Goal: Task Accomplishment & Management: Complete application form

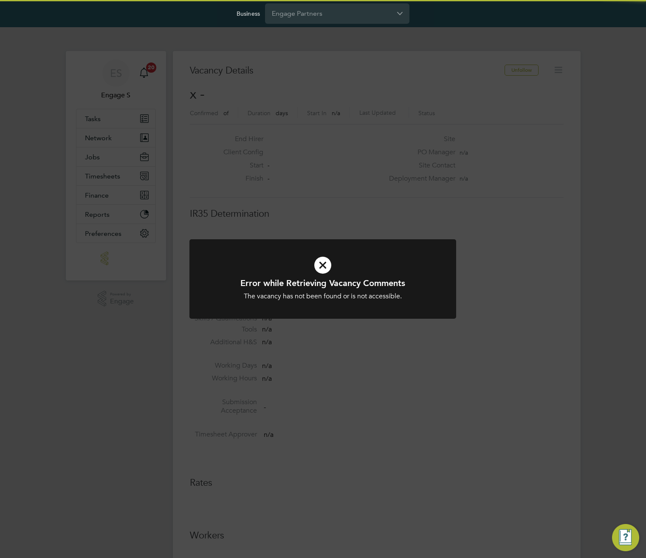
scroll to position [14, 183]
click at [349, 11] on input "Engage Partners" at bounding box center [337, 13] width 144 height 20
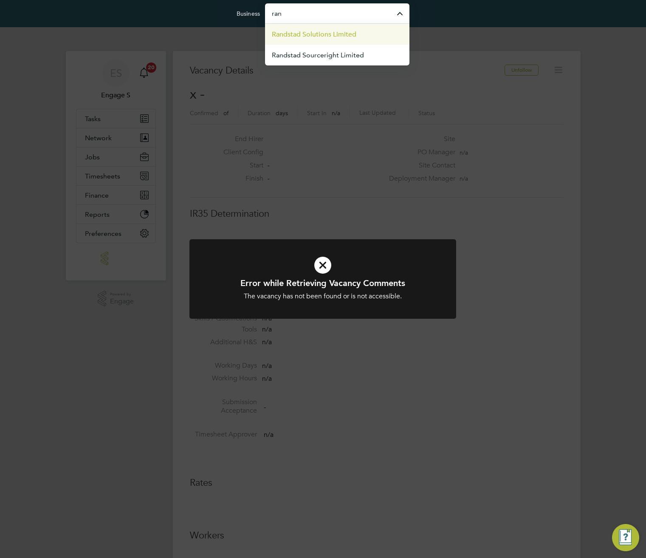
click at [334, 38] on span "Randstad Solutions Limited" at bounding box center [314, 34] width 85 height 10
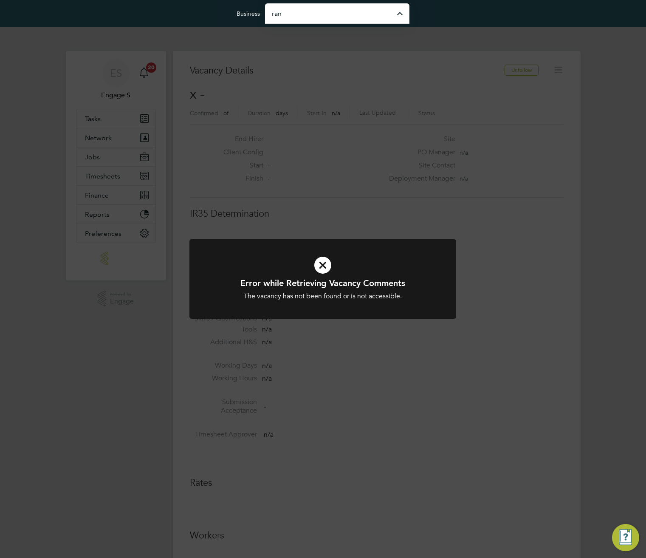
type input "Randstad Solutions Limited"
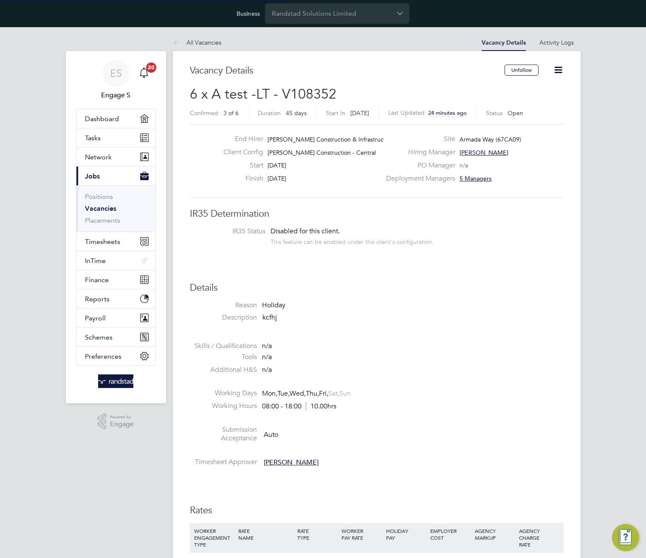
scroll to position [25, 59]
click at [95, 360] on button "Preferences" at bounding box center [115, 356] width 79 height 19
click at [104, 352] on span "Preferences" at bounding box center [103, 356] width 37 height 8
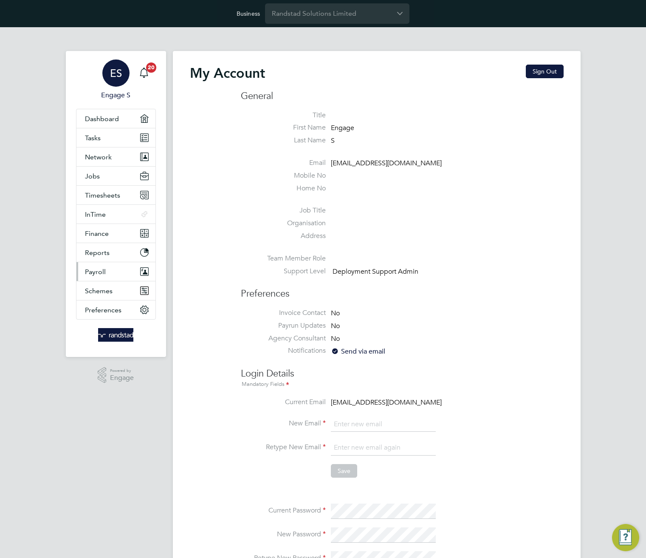
type input "[EMAIL_ADDRESS][DOMAIN_NAME]"
click at [100, 271] on span "Payroll" at bounding box center [95, 272] width 21 height 8
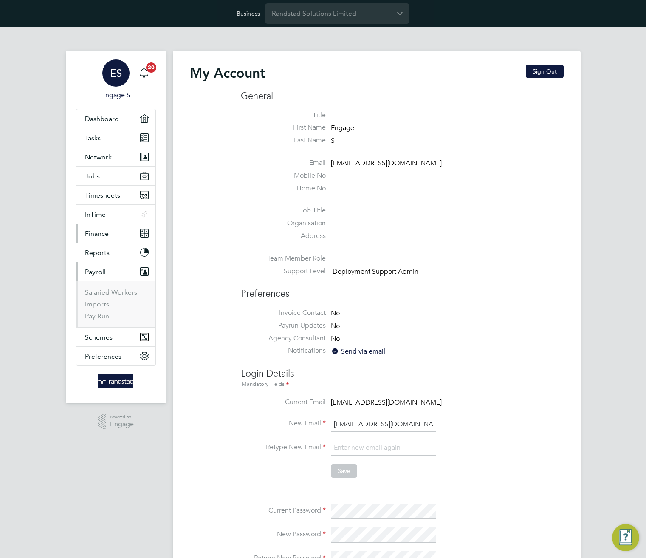
click at [99, 233] on span "Finance" at bounding box center [97, 233] width 24 height 8
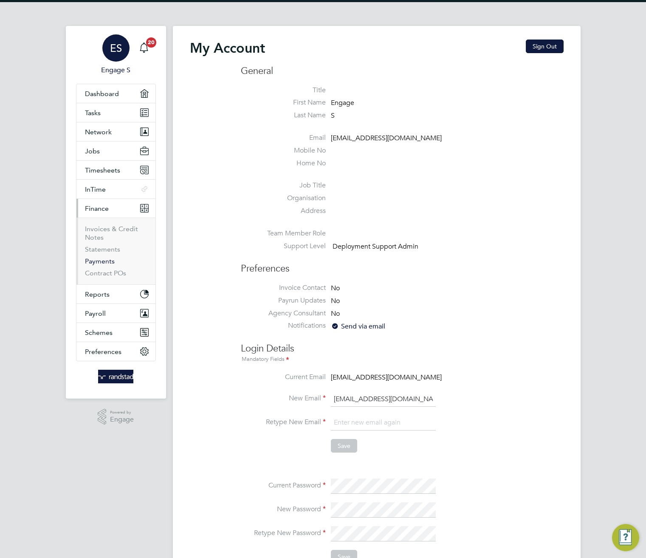
scroll to position [42, 0]
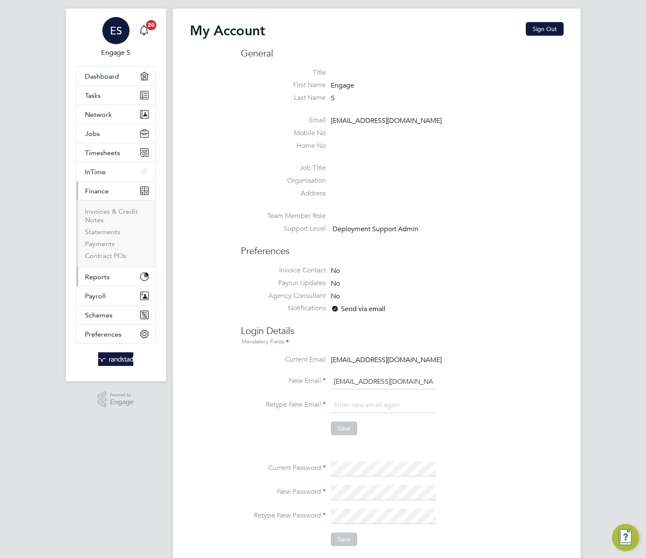
click at [90, 277] on span "Reports" at bounding box center [97, 277] width 25 height 8
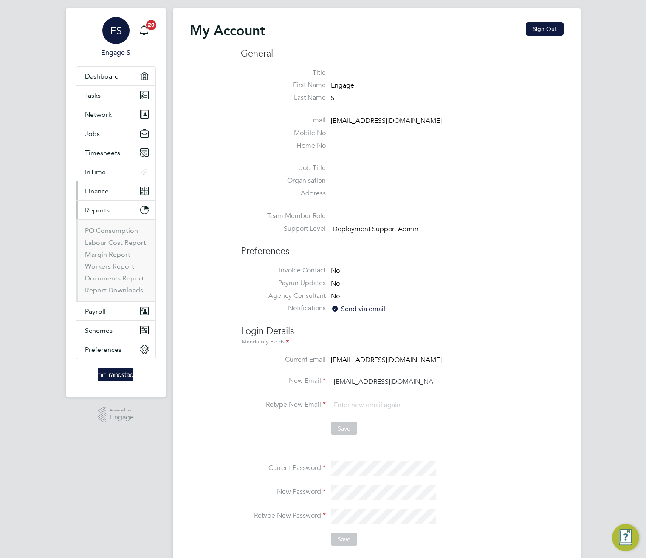
click at [99, 190] on span "Finance" at bounding box center [97, 191] width 24 height 8
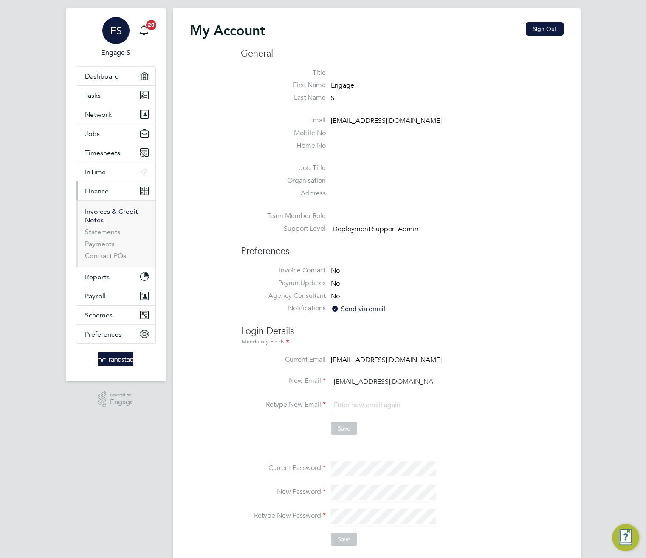
click at [99, 213] on link "Invoices & Credit Notes" at bounding box center [111, 215] width 53 height 17
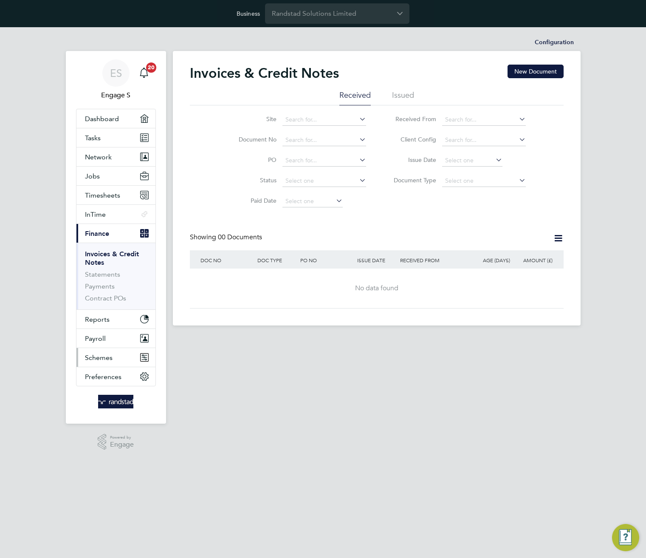
click at [108, 352] on button "Schemes" at bounding box center [115, 357] width 79 height 19
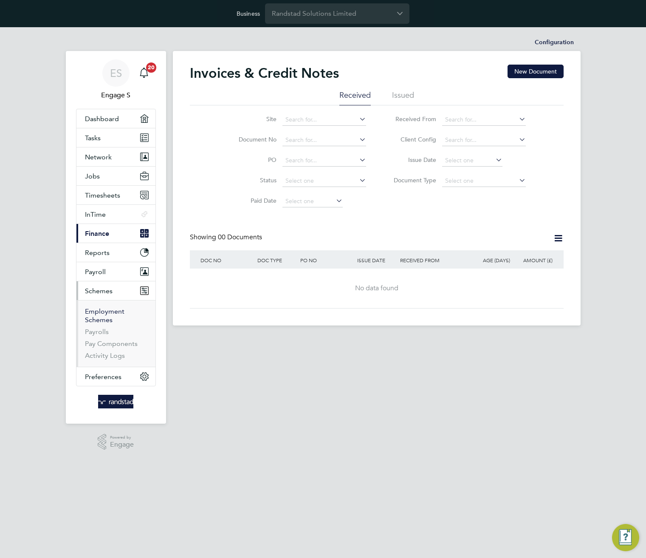
click at [96, 312] on link "Employment Schemes" at bounding box center [104, 315] width 39 height 17
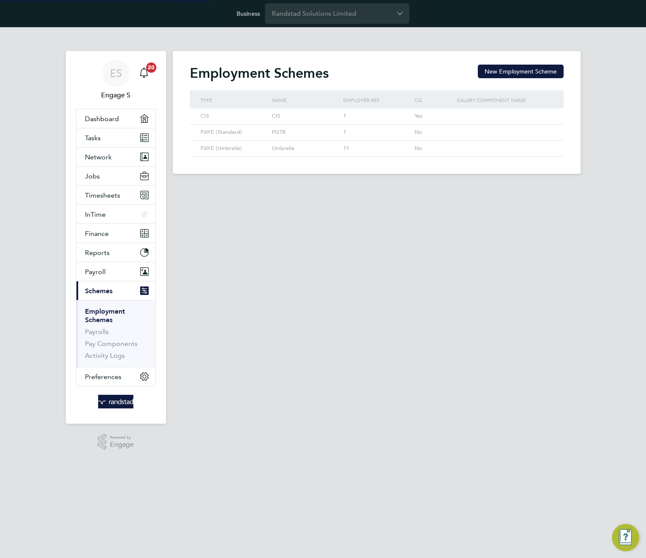
scroll to position [16, 72]
drag, startPoint x: 332, startPoint y: 116, endPoint x: 215, endPoint y: 107, distance: 117.1
click at [215, 107] on div "Type Name Employer ref. CIS Salary component name CIS CIS 1 Yes PAYE (Standard)…" at bounding box center [377, 123] width 374 height 67
click at [210, 114] on div "CIS" at bounding box center [233, 116] width 71 height 16
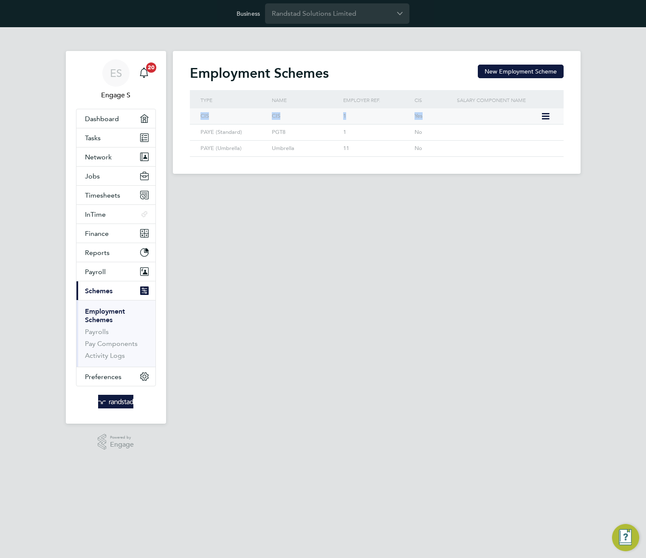
click at [210, 114] on div "CIS" at bounding box center [233, 116] width 71 height 16
click at [93, 174] on span "Jobs" at bounding box center [92, 176] width 15 height 8
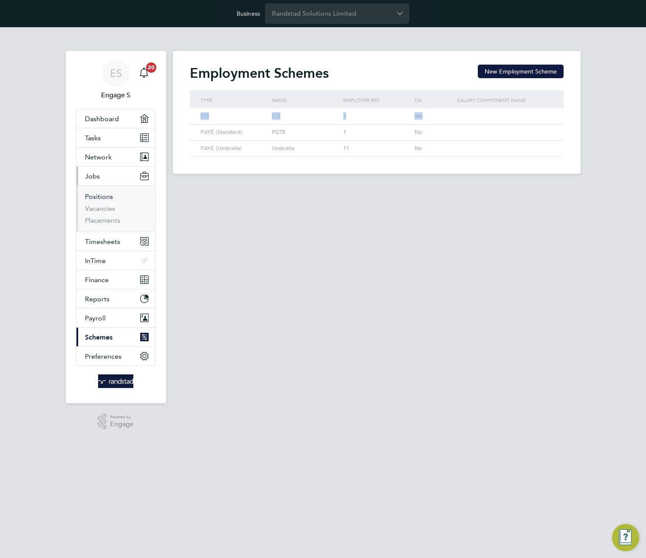
click at [106, 197] on link "Positions" at bounding box center [99, 196] width 28 height 8
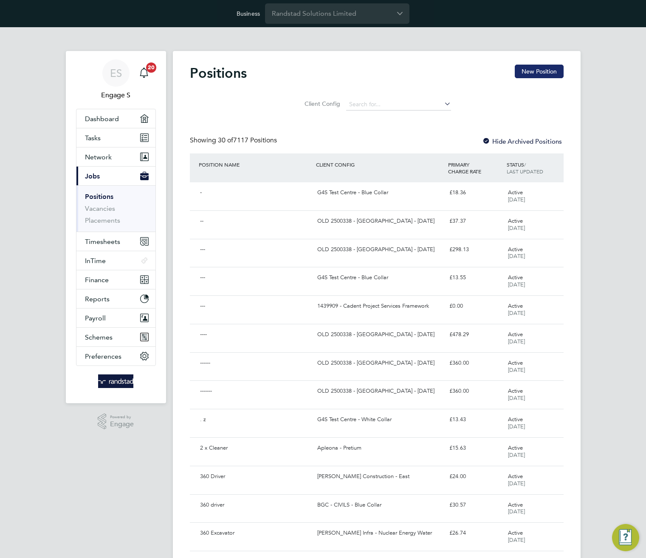
click at [526, 74] on button "New Position" at bounding box center [539, 72] width 49 height 14
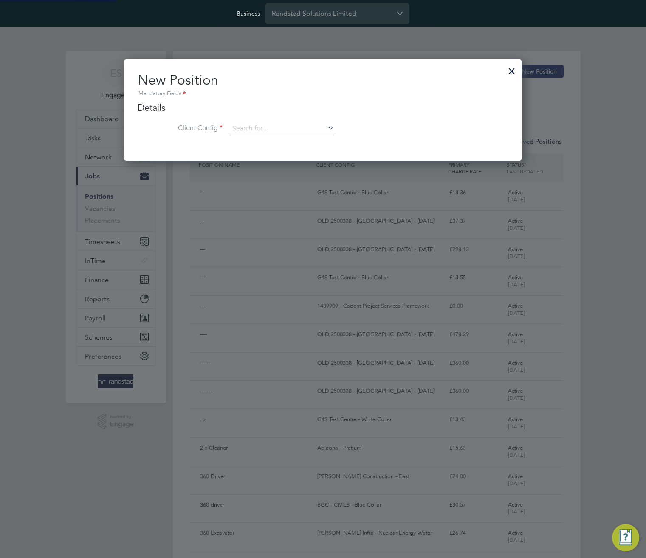
scroll to position [102, 398]
click at [302, 128] on input at bounding box center [281, 128] width 105 height 13
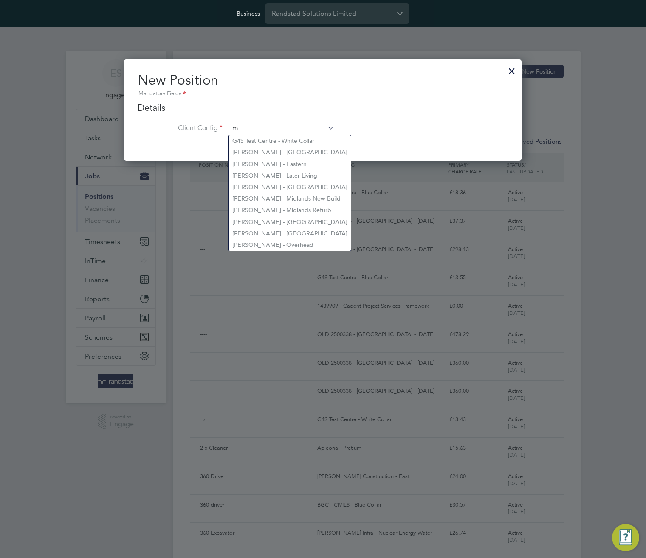
scroll to position [459, 398]
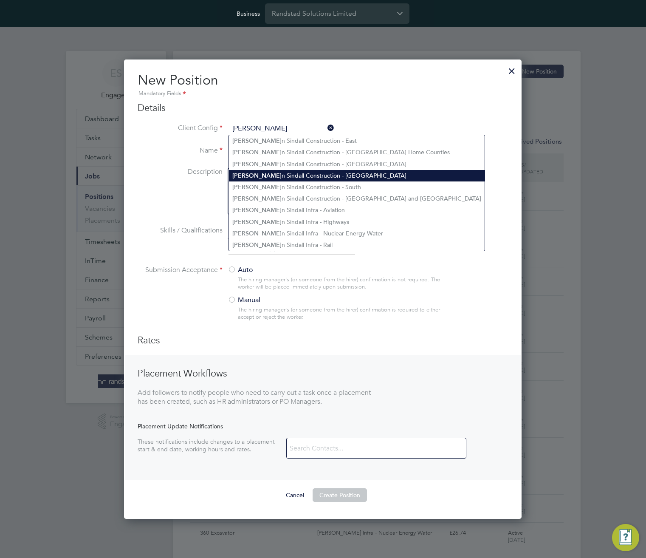
type input "[PERSON_NAME]"
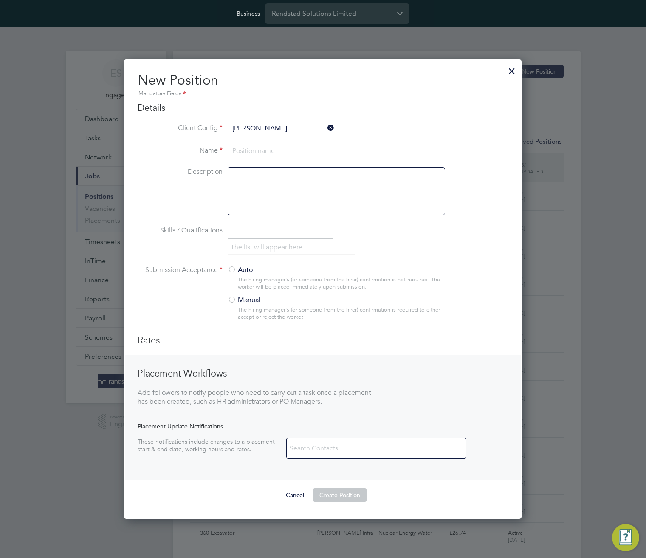
drag, startPoint x: 287, startPoint y: 176, endPoint x: 289, endPoint y: 182, distance: 6.7
click at [287, 179] on ul "Morga n Sindall Construction - [GEOGRAPHIC_DATA] n Sindall Construction - [GEOG…" at bounding box center [356, 193] width 256 height 116
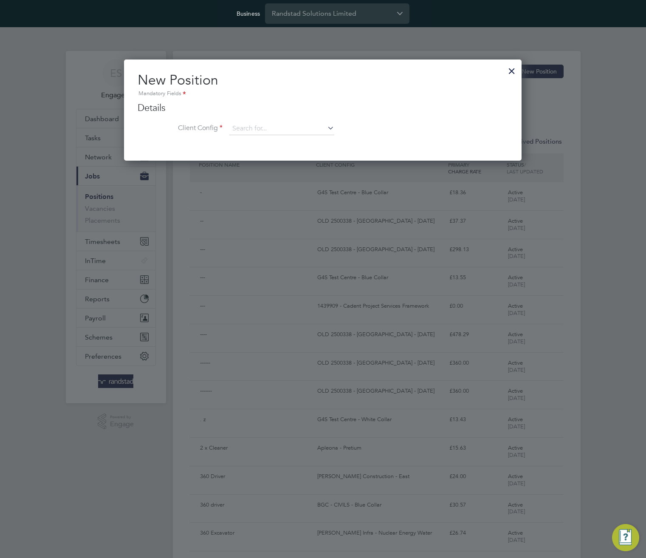
scroll to position [102, 398]
click at [290, 133] on input at bounding box center [281, 128] width 105 height 13
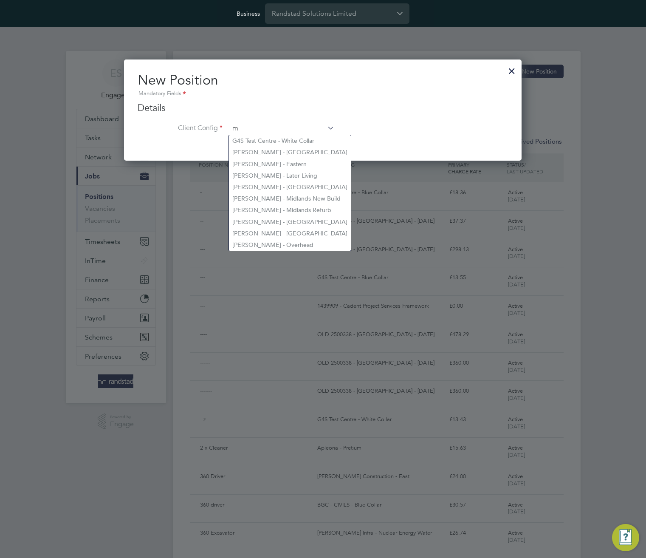
scroll to position [459, 398]
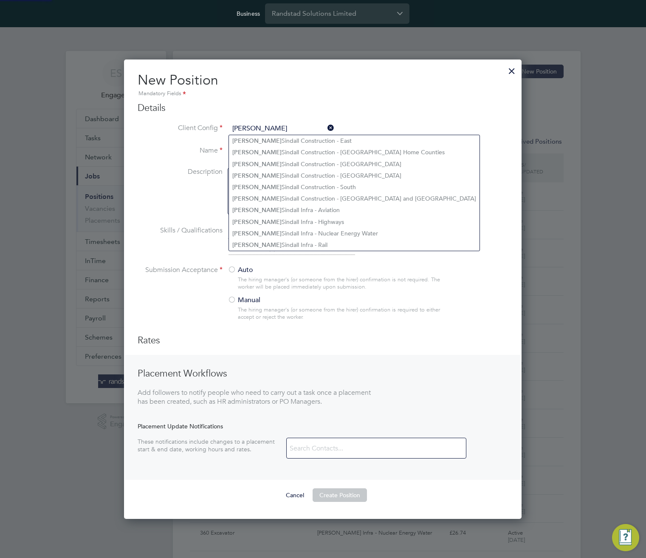
click at [384, 135] on li "[PERSON_NAME] Construction - East" at bounding box center [354, 140] width 251 height 11
type input "[PERSON_NAME] Construction - East"
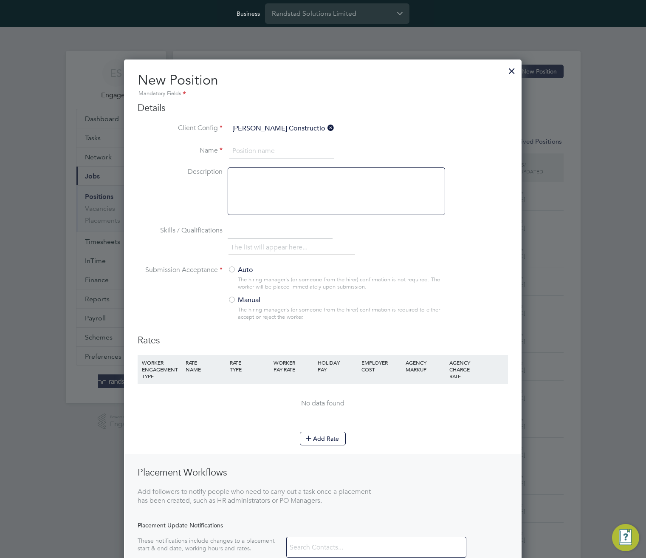
click at [250, 155] on input at bounding box center [281, 151] width 105 height 15
type input "A test from [GEOGRAPHIC_DATA]"
click at [284, 183] on div at bounding box center [336, 191] width 217 height 48
click at [235, 268] on div at bounding box center [232, 270] width 8 height 8
click at [324, 442] on button "Add Rate" at bounding box center [323, 438] width 46 height 14
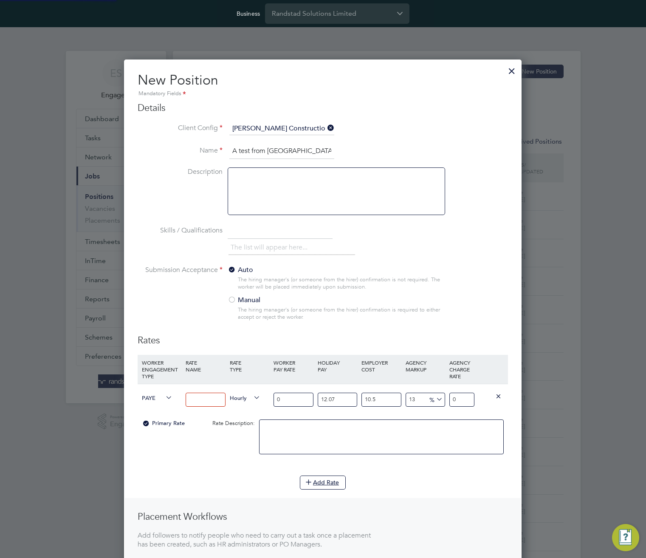
scroll to position [603, 398]
click at [150, 397] on span "PAYE" at bounding box center [157, 396] width 31 height 9
click at [206, 422] on div "Rate Description:" at bounding box center [227, 423] width 59 height 16
click at [160, 397] on span "PAYE" at bounding box center [157, 396] width 31 height 9
click at [208, 397] on input at bounding box center [205, 399] width 39 height 14
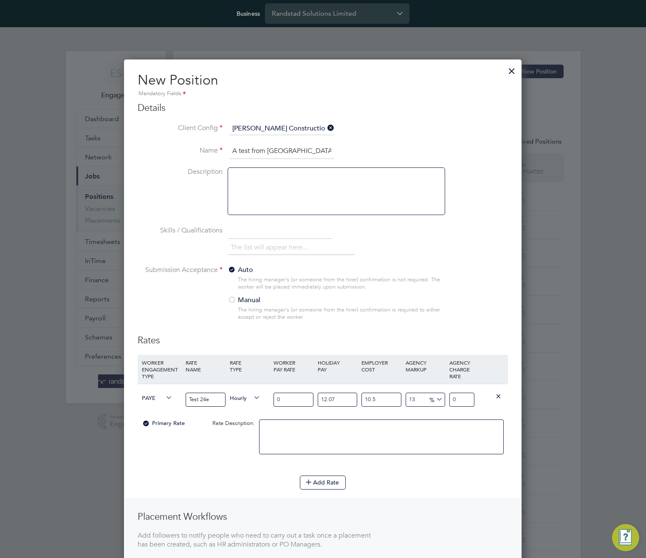
type input "Test 24e"
click at [299, 401] on input "0" at bounding box center [292, 399] width 39 height 14
click at [302, 405] on input "number" at bounding box center [292, 399] width 39 height 14
type input "4"
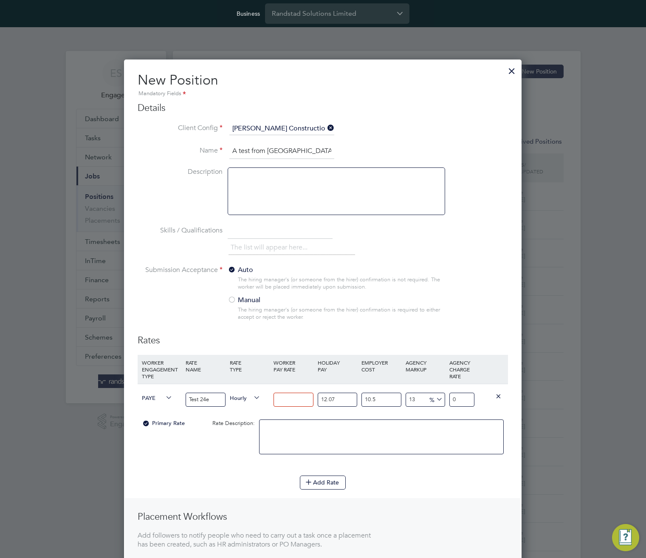
type input "5.59744822"
click at [302, 405] on input "4" at bounding box center [292, 399] width 39 height 14
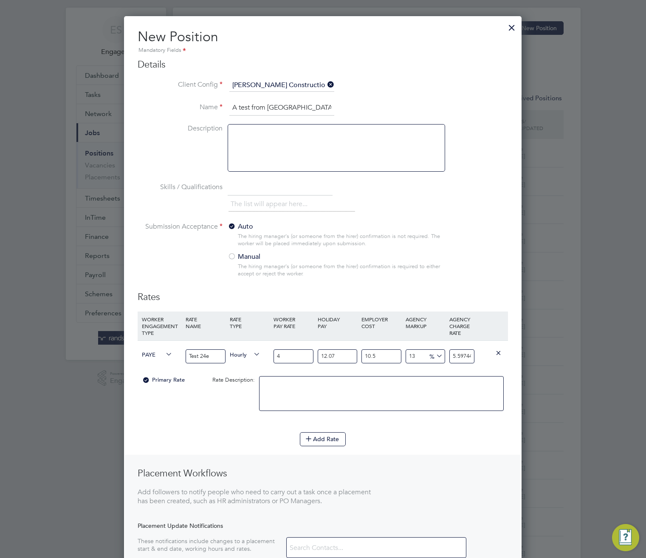
scroll to position [278, 0]
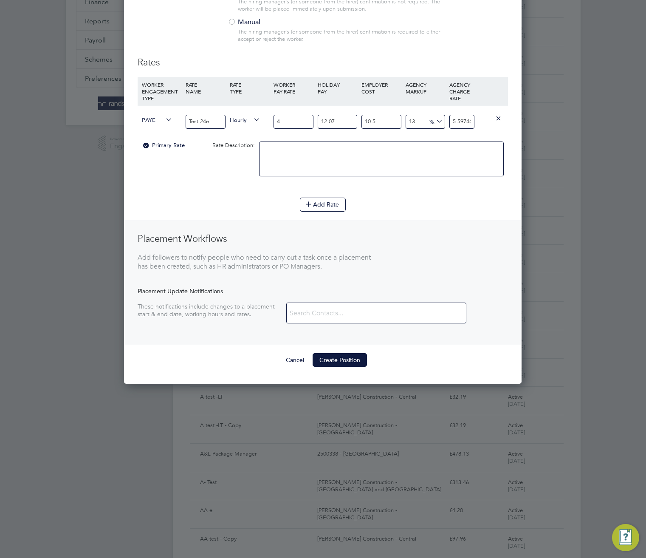
type input "4"
click at [338, 359] on button "Create Position" at bounding box center [340, 360] width 54 height 14
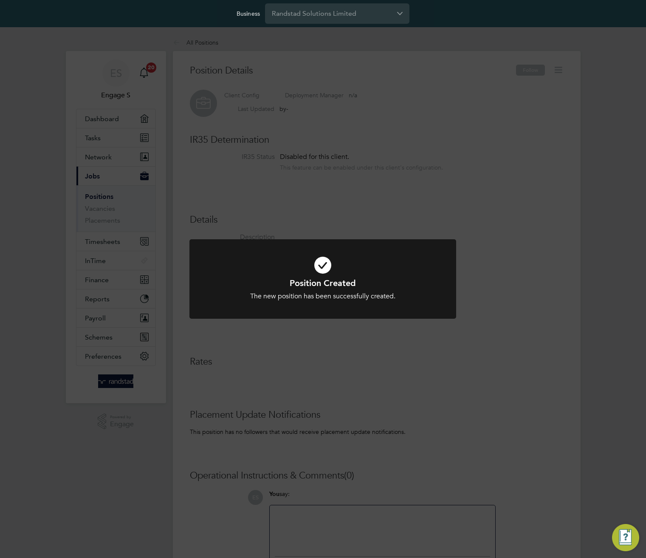
click at [530, 215] on div "Position Created The new position has been successfully created. Cancel Okay" at bounding box center [323, 279] width 646 height 558
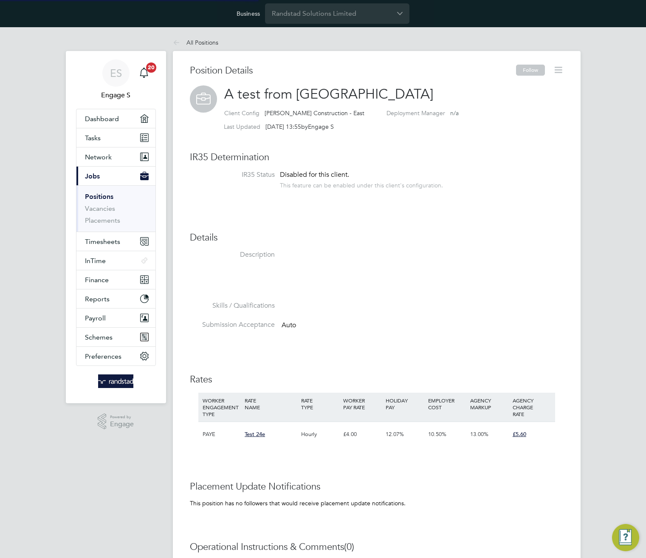
scroll to position [25, 57]
click at [195, 37] on li "All Positions" at bounding box center [195, 42] width 45 height 17
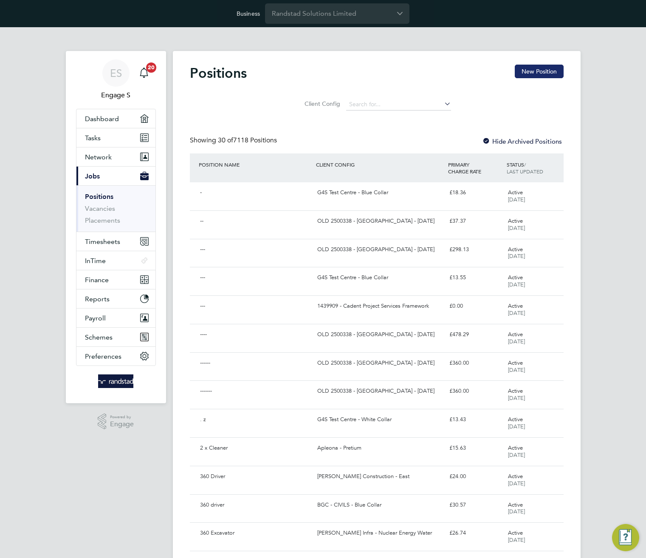
click at [537, 73] on button "New Position" at bounding box center [539, 72] width 49 height 14
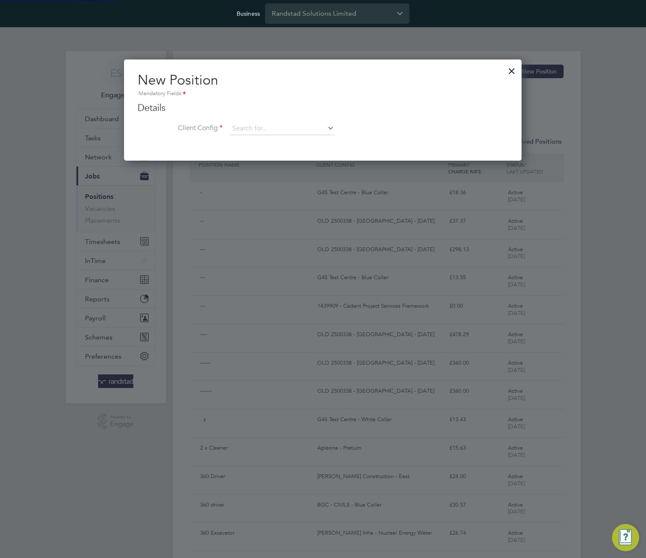
scroll to position [102, 398]
click at [299, 127] on input at bounding box center [281, 128] width 105 height 13
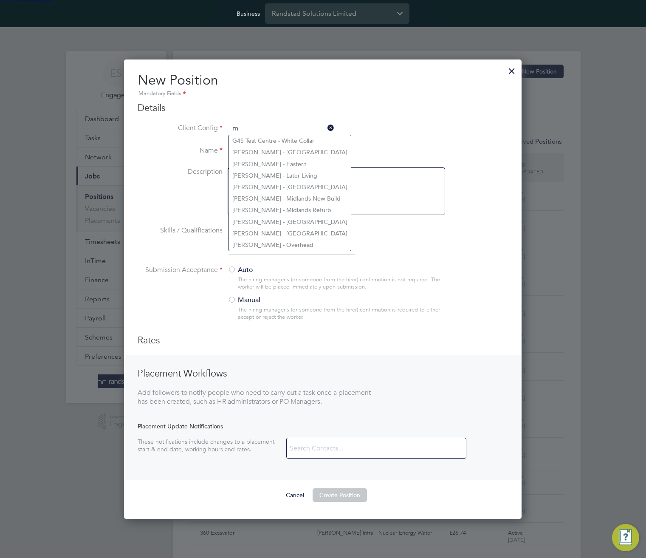
scroll to position [459, 398]
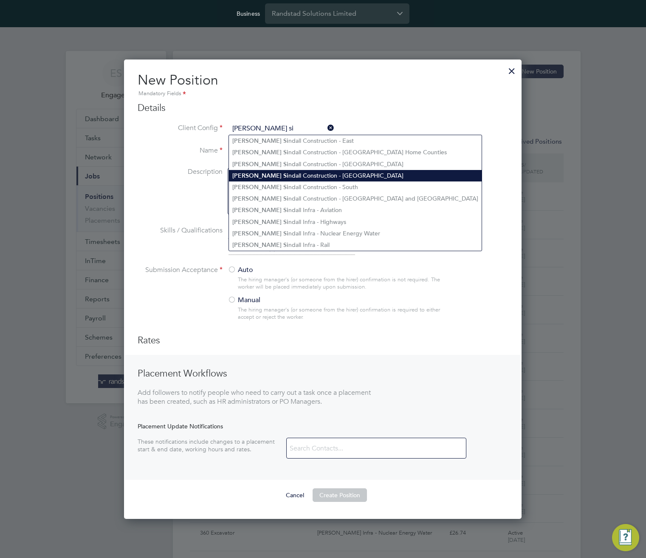
type input "[PERSON_NAME] si"
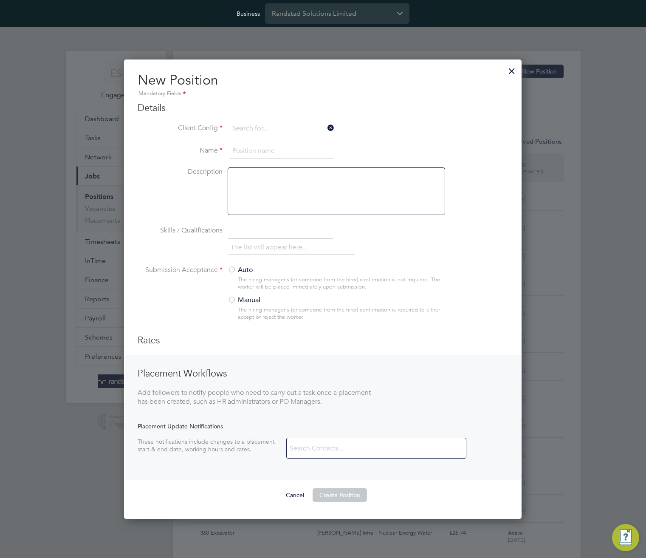
click at [348, 175] on li "[PERSON_NAME] Si ndall Construction - [GEOGRAPHIC_DATA]" at bounding box center [355, 175] width 253 height 11
type input "[PERSON_NAME] Construction - [GEOGRAPHIC_DATA]"
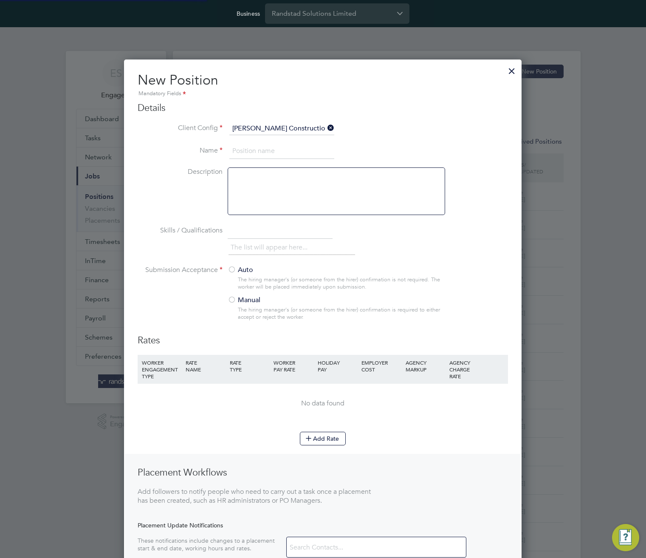
click at [307, 148] on input at bounding box center [281, 151] width 105 height 15
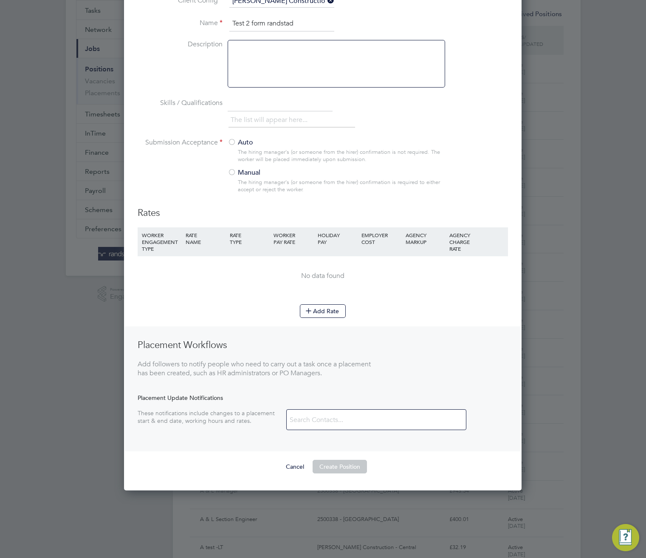
scroll to position [138, 0]
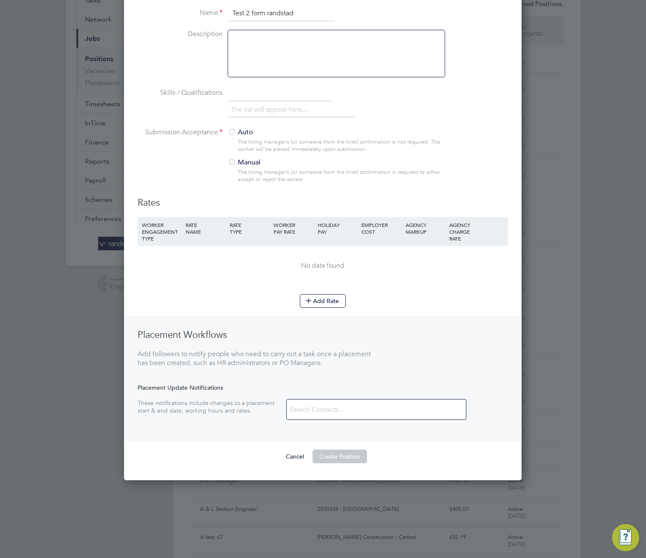
type input "Test 2 form randstad"
click at [241, 130] on label "Auto" at bounding box center [333, 132] width 210 height 9
click at [328, 305] on button "Add Rate" at bounding box center [323, 301] width 46 height 14
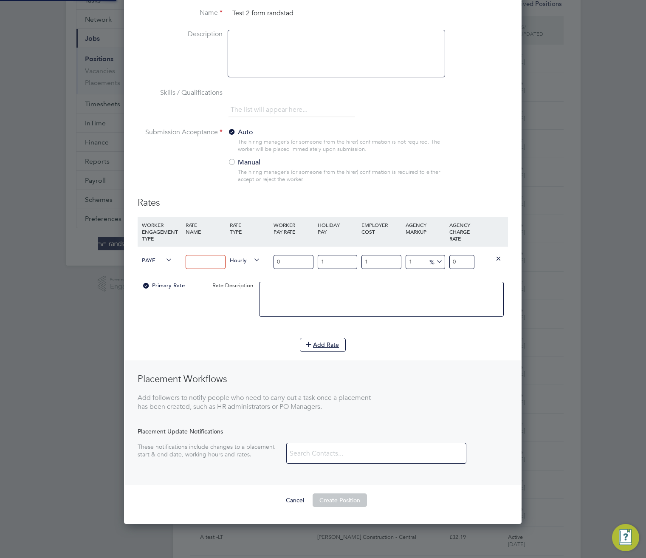
scroll to position [603, 398]
click at [153, 260] on span "PAYE" at bounding box center [157, 259] width 31 height 9
click at [319, 293] on textarea at bounding box center [381, 299] width 245 height 35
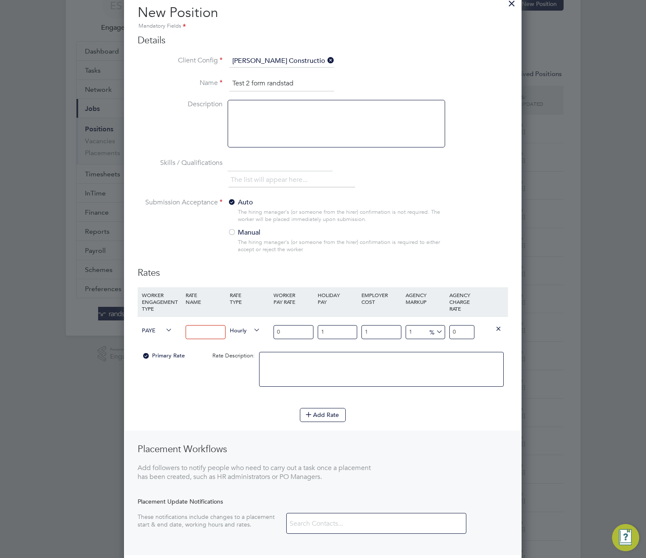
scroll to position [0, 0]
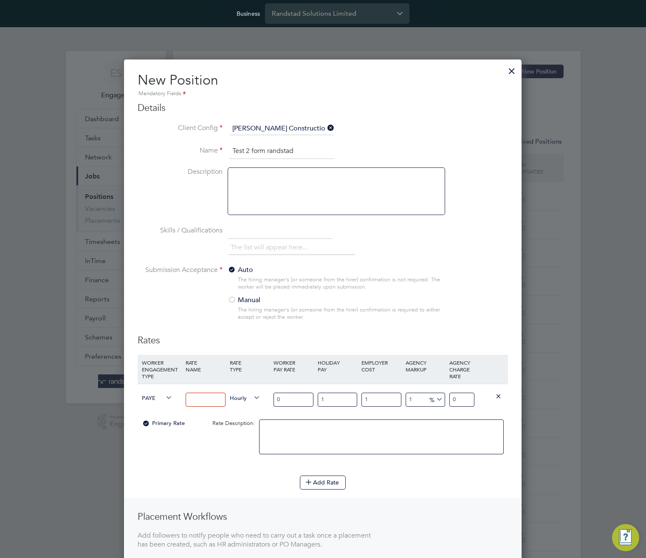
click at [297, 150] on input "Test 2 form randstad" at bounding box center [281, 151] width 105 height 15
click at [190, 397] on input at bounding box center [205, 399] width 39 height 14
drag, startPoint x: 132, startPoint y: 396, endPoint x: 140, endPoint y: 397, distance: 8.1
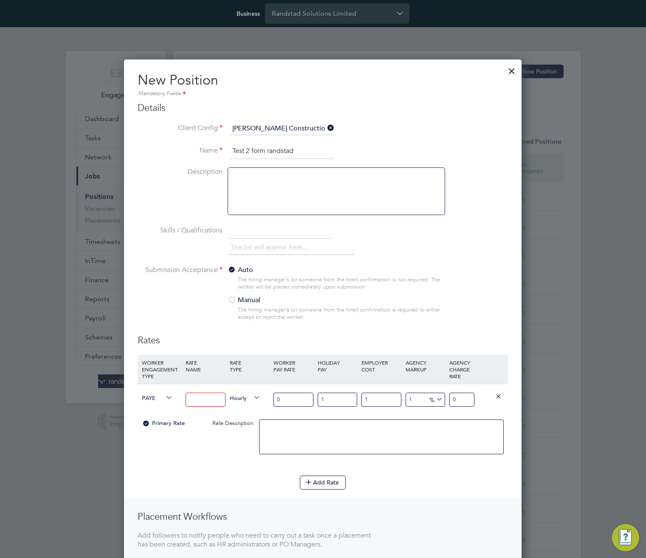
click at [136, 396] on div "New Position Mandatory Fields Details Client Config [PERSON_NAME] Construction …" at bounding box center [322, 360] width 397 height 602
click at [154, 394] on span "PAYE" at bounding box center [157, 396] width 31 height 9
click at [510, 69] on div at bounding box center [511, 68] width 15 height 15
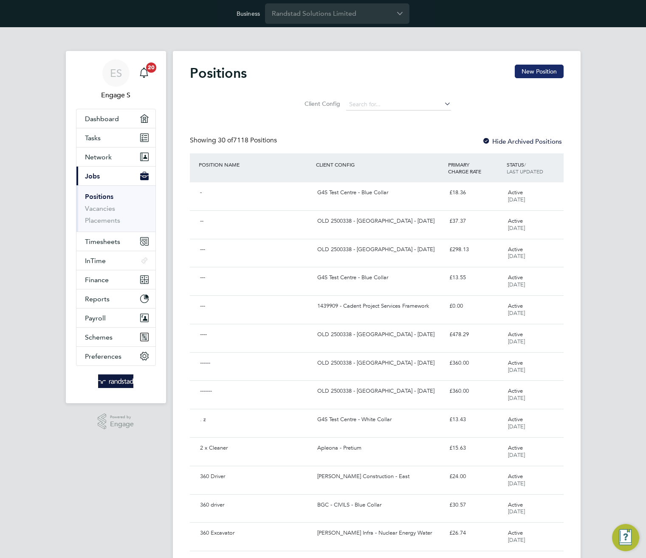
click at [541, 65] on button "New Position" at bounding box center [539, 72] width 49 height 14
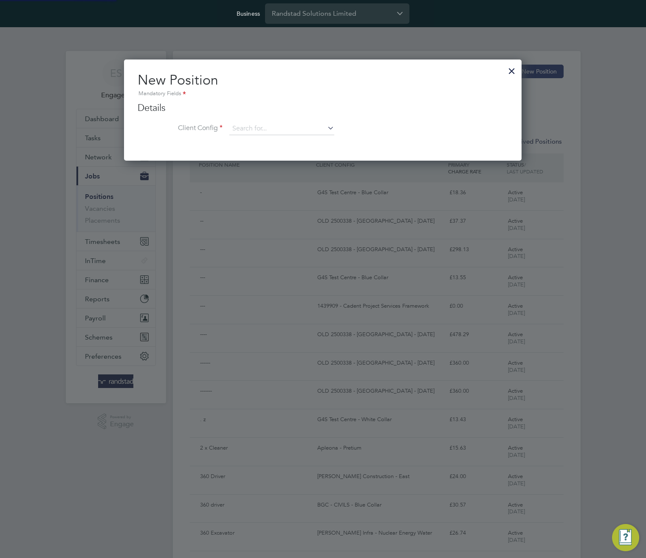
scroll to position [102, 398]
click at [276, 135] on li "Client Config" at bounding box center [323, 132] width 370 height 21
click at [276, 131] on input at bounding box center [281, 128] width 105 height 13
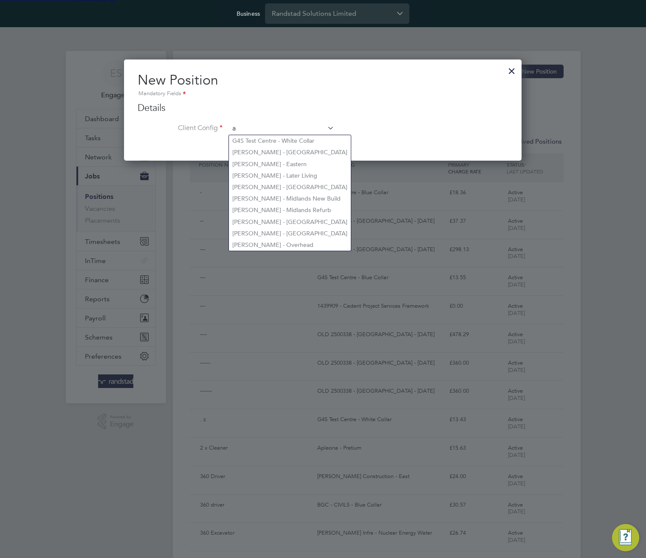
scroll to position [459, 398]
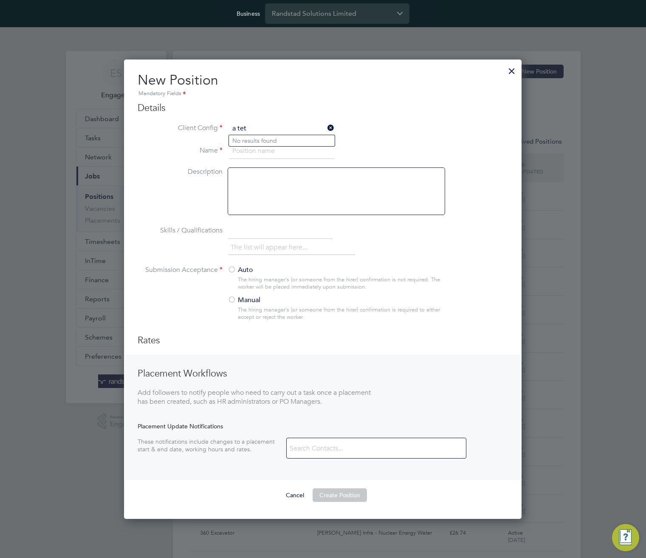
type input "a tet"
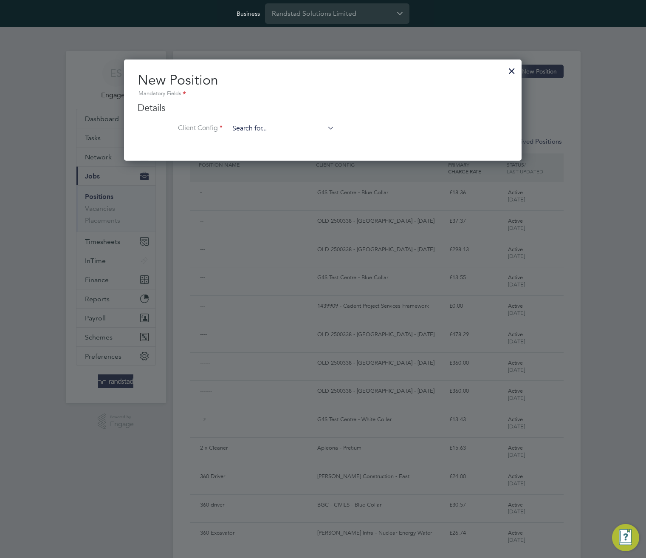
scroll to position [102, 398]
click at [276, 129] on input at bounding box center [281, 128] width 105 height 13
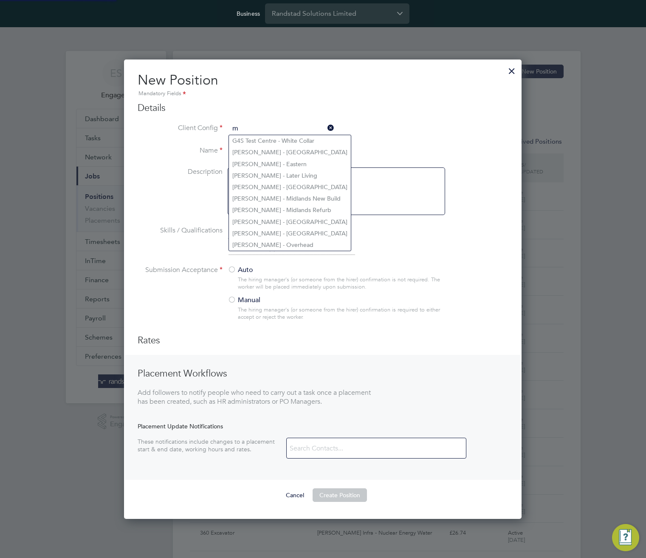
scroll to position [459, 398]
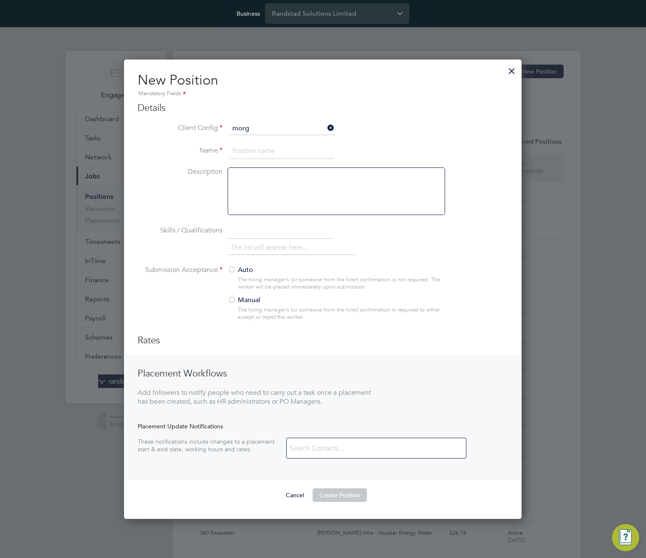
click at [289, 171] on li "Morg an Sindall Construction - [GEOGRAPHIC_DATA]" at bounding box center [341, 175] width 225 height 11
type input "[PERSON_NAME] Construction - [GEOGRAPHIC_DATA]"
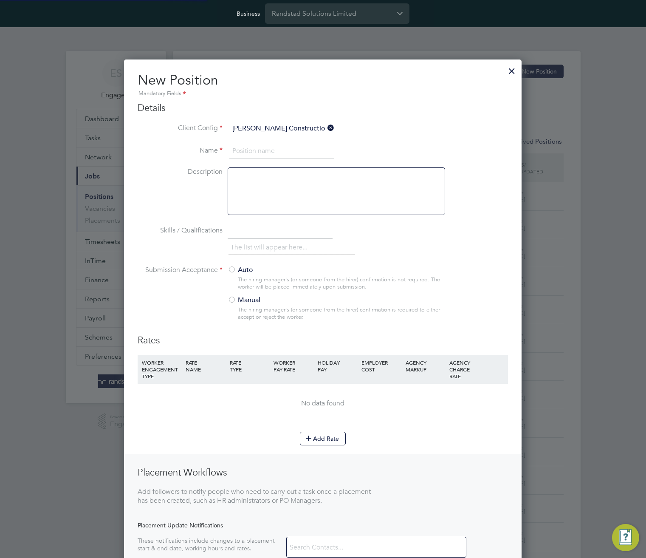
click at [286, 148] on input at bounding box center [281, 151] width 105 height 15
click at [308, 180] on div at bounding box center [336, 191] width 217 height 48
click at [302, 151] on input "A tes t 2" at bounding box center [281, 151] width 105 height 15
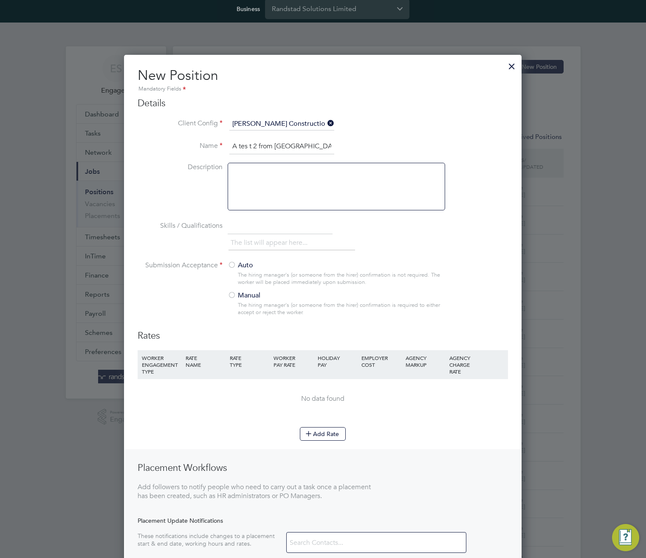
scroll to position [5, 0]
type input "A tes t 2 from [GEOGRAPHIC_DATA]"
click at [242, 263] on label "Auto" at bounding box center [333, 264] width 210 height 9
click at [333, 433] on button "Add Rate" at bounding box center [323, 433] width 46 height 14
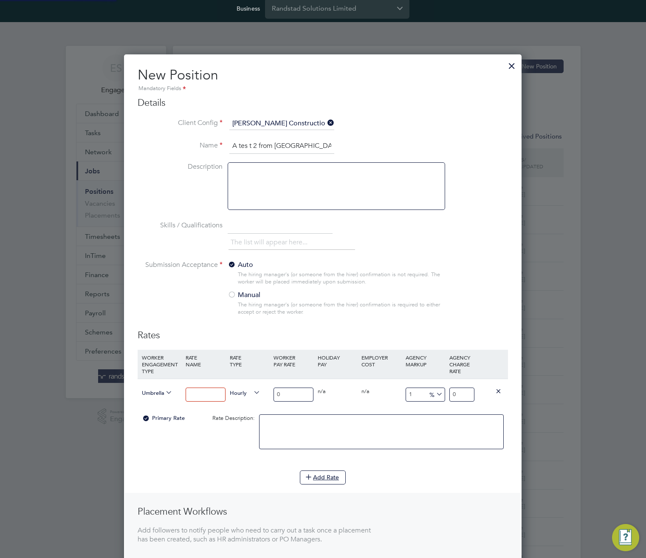
scroll to position [603, 398]
click at [201, 393] on input at bounding box center [205, 394] width 39 height 14
type input "1"
click at [289, 394] on input "0" at bounding box center [292, 394] width 39 height 14
type input "02"
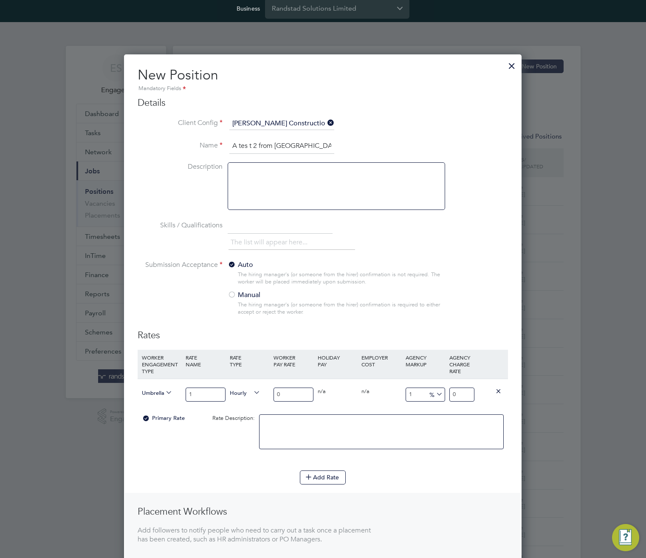
type input "2.060602"
type input "022"
type input "22.666622"
type input "022"
drag, startPoint x: 354, startPoint y: 423, endPoint x: 360, endPoint y: 448, distance: 25.7
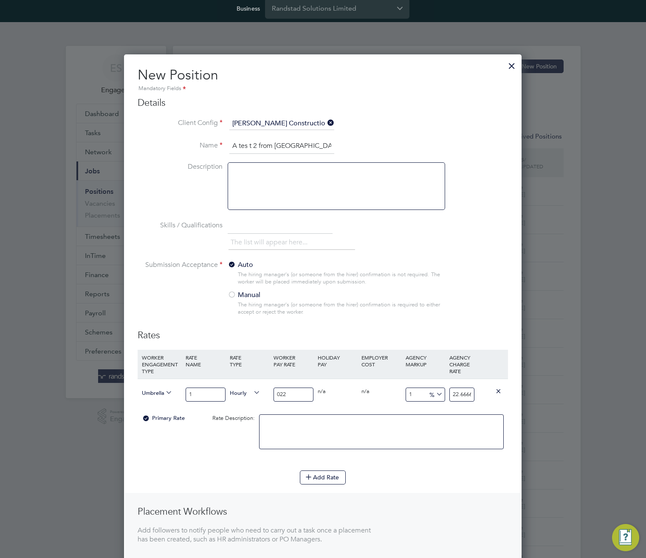
click at [354, 423] on textarea at bounding box center [381, 431] width 245 height 35
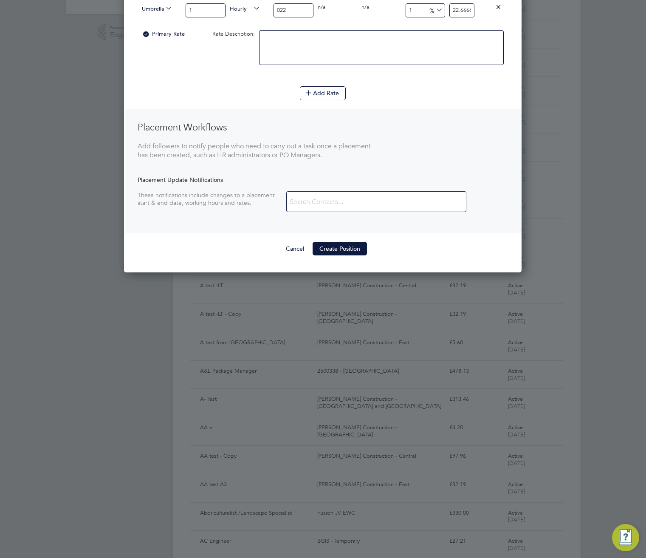
scroll to position [392, 0]
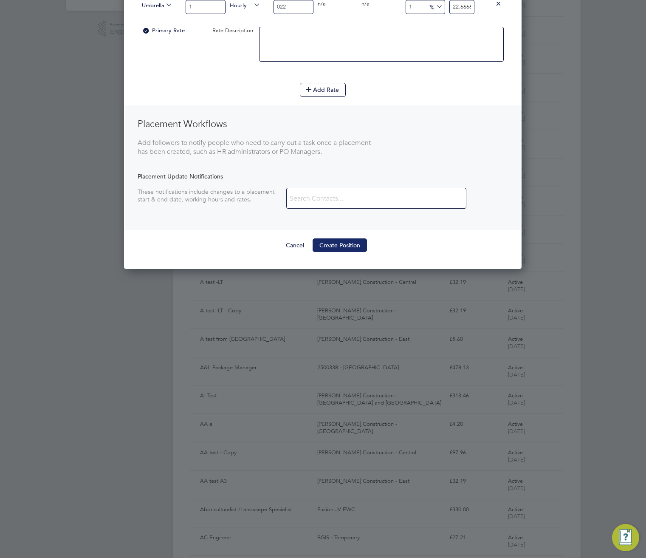
click at [335, 246] on button "Create Position" at bounding box center [340, 245] width 54 height 14
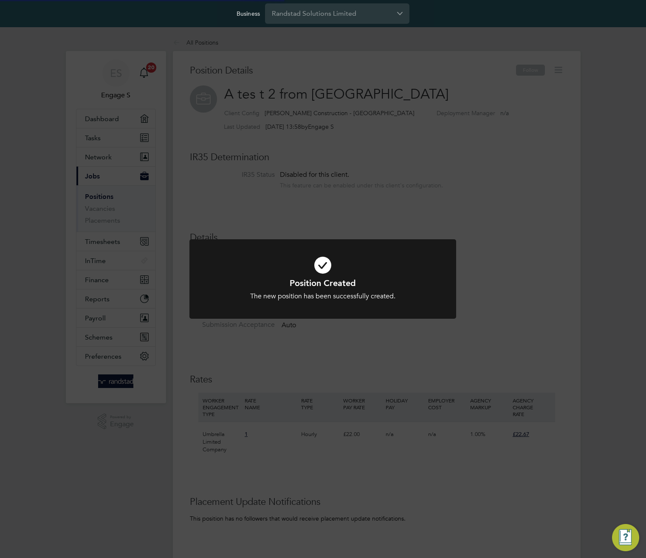
scroll to position [25, 57]
click at [474, 236] on div "Position Created The new position has been successfully created. Cancel Okay" at bounding box center [323, 279] width 646 height 558
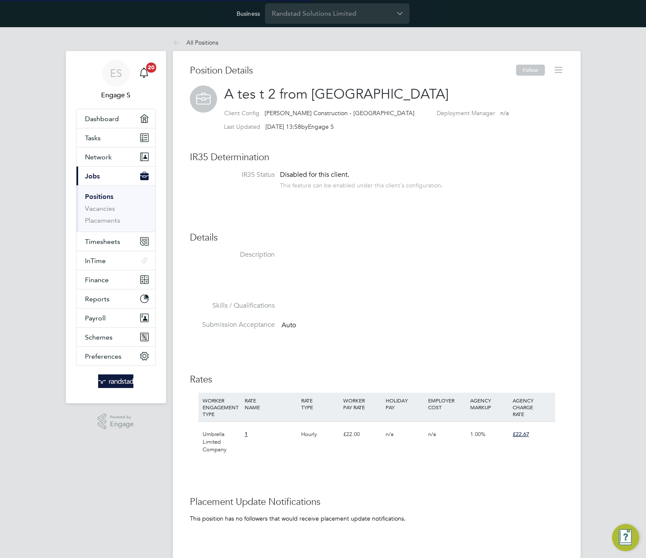
drag, startPoint x: 578, startPoint y: 245, endPoint x: 560, endPoint y: 239, distance: 19.1
click at [579, 243] on div "Position Details Follow A tes t 2 from Randstad Client Config [PERSON_NAME] Con…" at bounding box center [377, 379] width 408 height 657
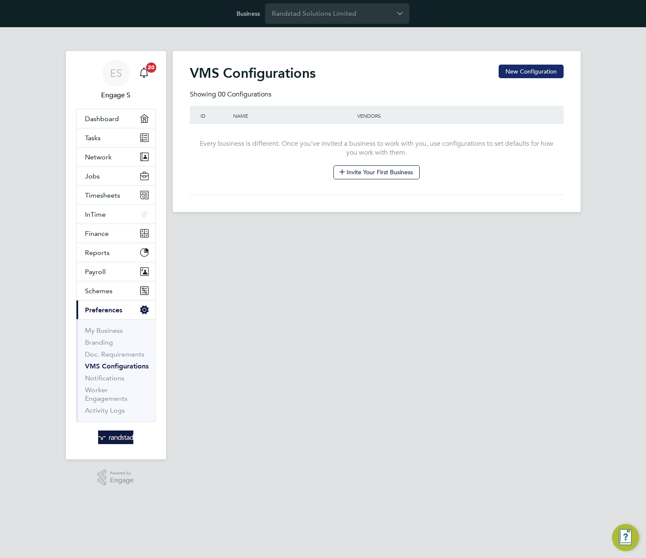
click at [515, 68] on button "New Configuration" at bounding box center [531, 72] width 65 height 14
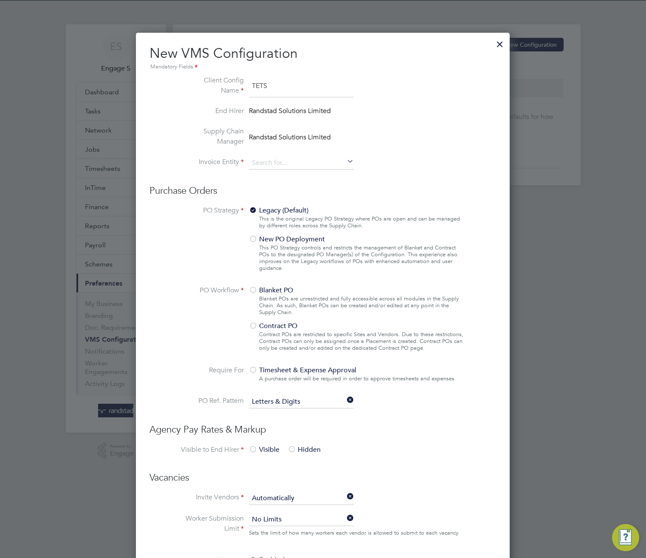
scroll to position [269, 0]
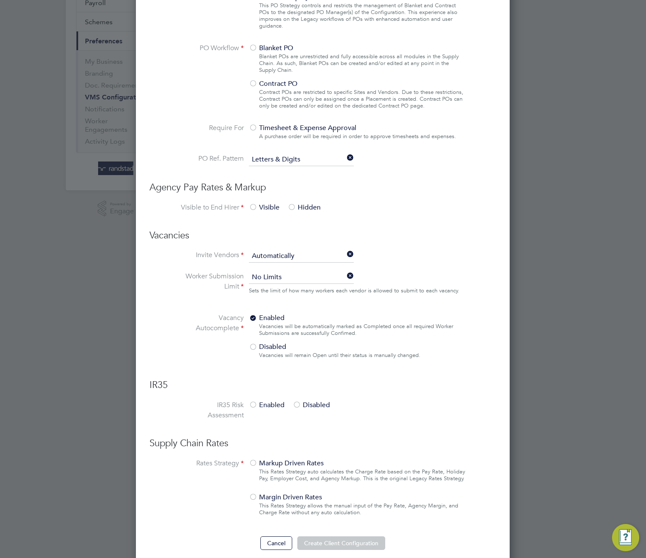
type input "TETS"
click at [260, 207] on span "Visible" at bounding box center [264, 207] width 31 height 8
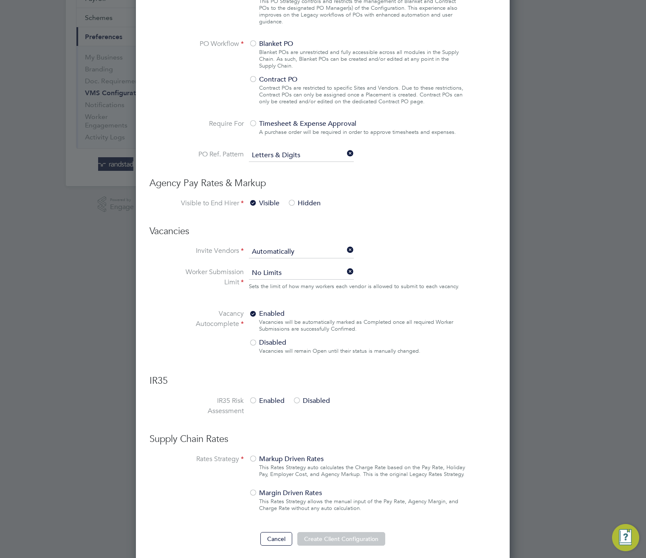
scroll to position [278, 0]
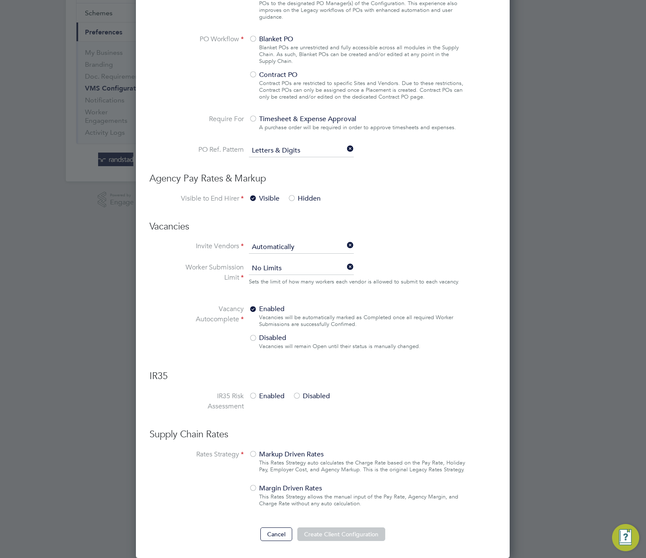
click at [271, 393] on span "Enabled" at bounding box center [267, 396] width 36 height 8
click at [283, 458] on div "Markup Driven Rates This Rates Strategy auto calculates the Charge Rate based o…" at bounding box center [357, 480] width 217 height 63
click at [256, 451] on div at bounding box center [253, 454] width 8 height 8
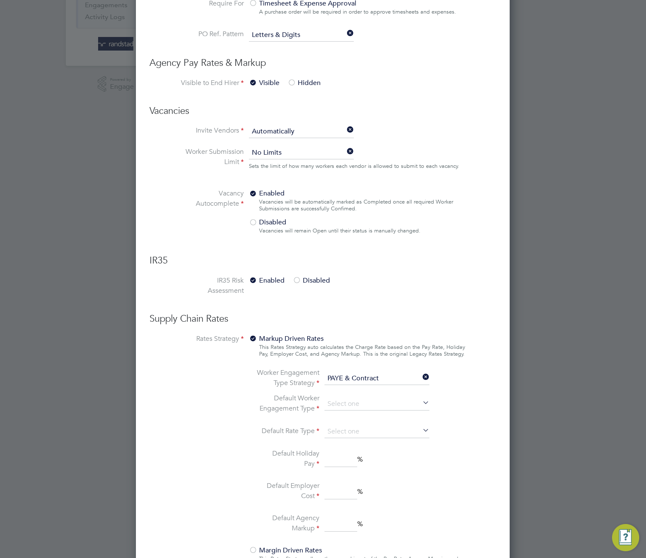
scroll to position [455, 0]
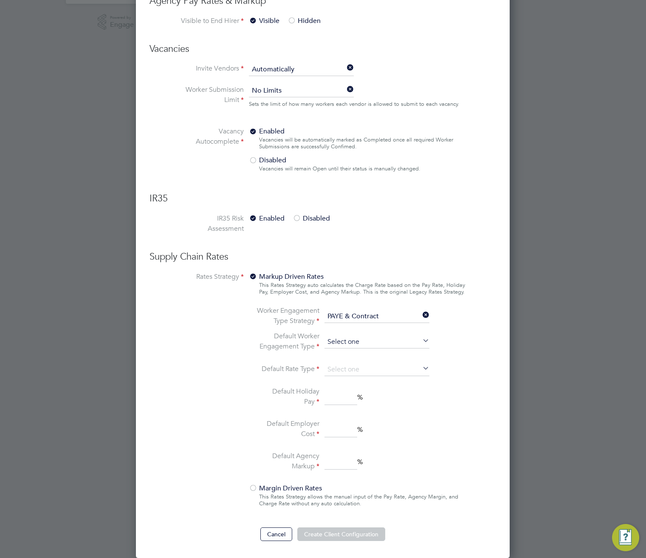
click at [358, 337] on input at bounding box center [376, 341] width 105 height 13
